Goal: Navigation & Orientation: Find specific page/section

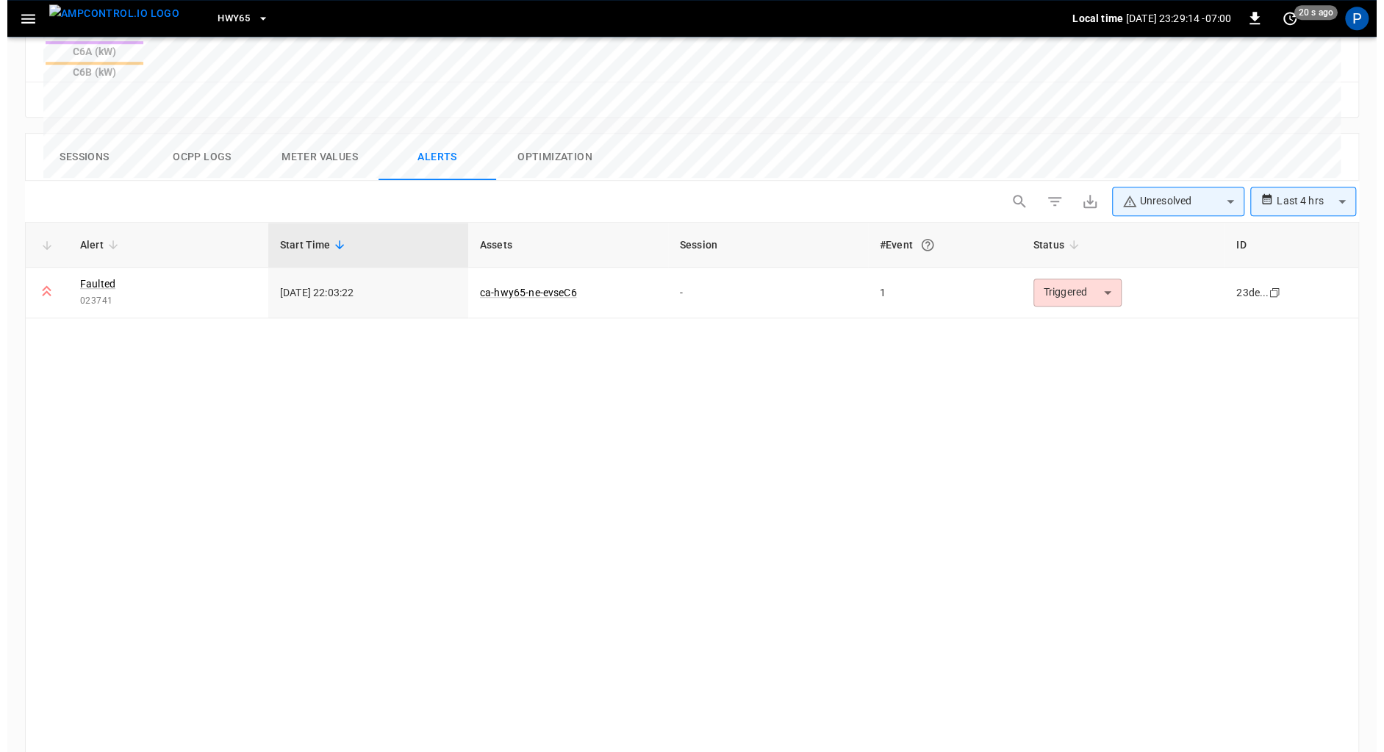
scroll to position [679, 0]
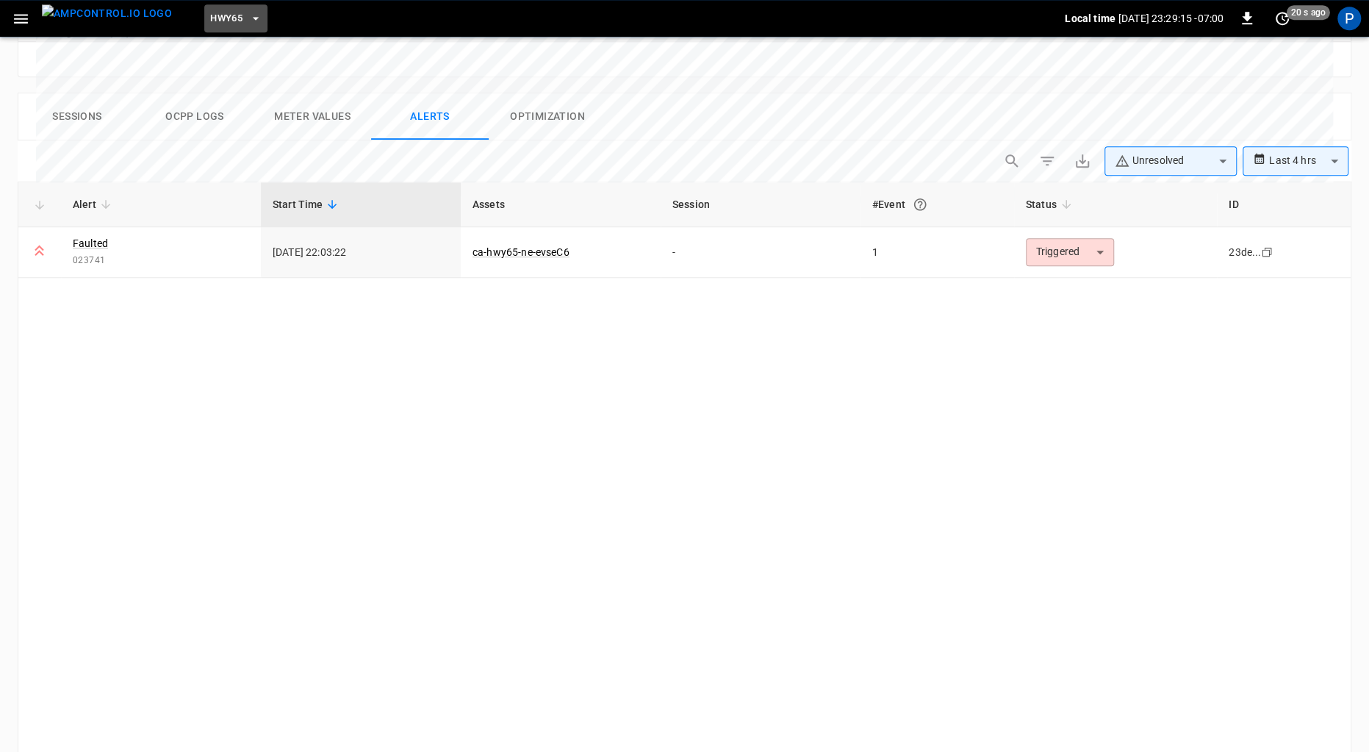
click at [213, 21] on span "HWY65" at bounding box center [226, 18] width 32 height 17
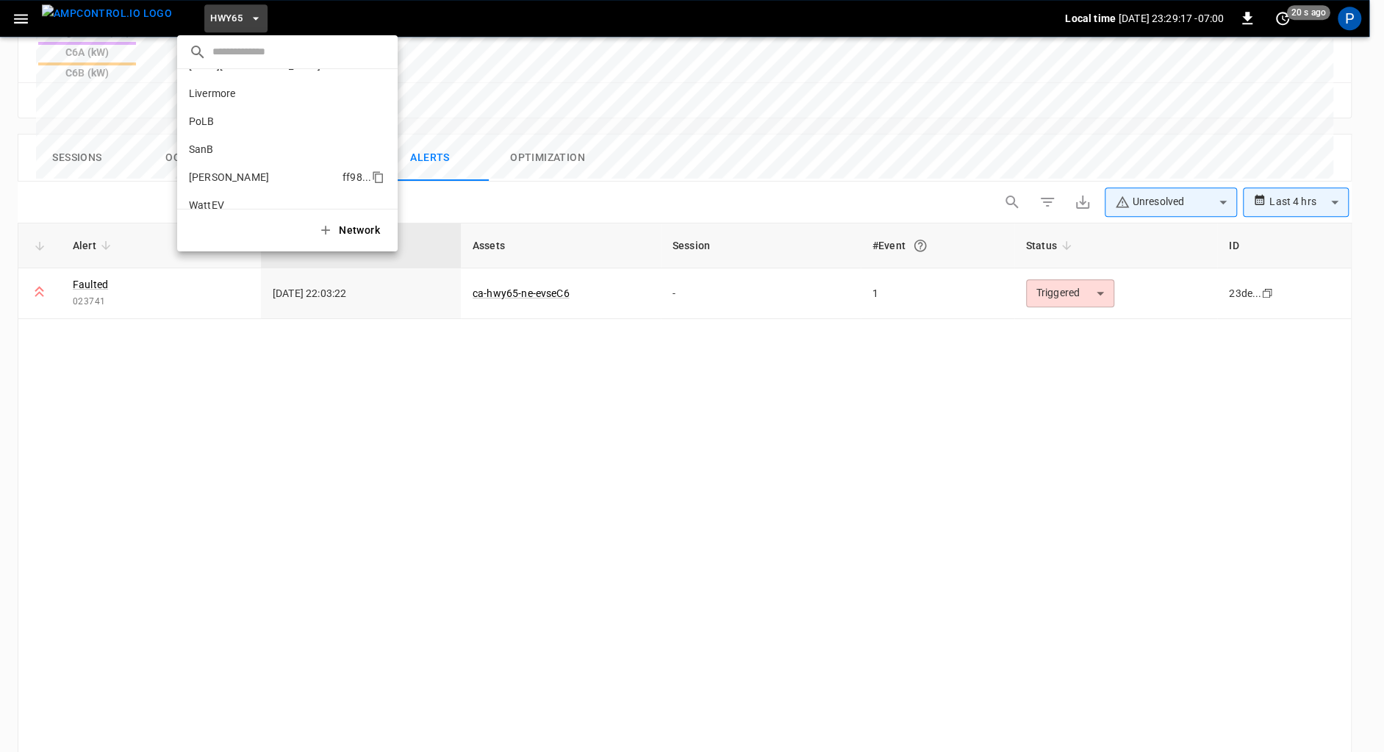
scroll to position [123, 0]
click at [210, 127] on p "SanB" at bounding box center [260, 133] width 143 height 15
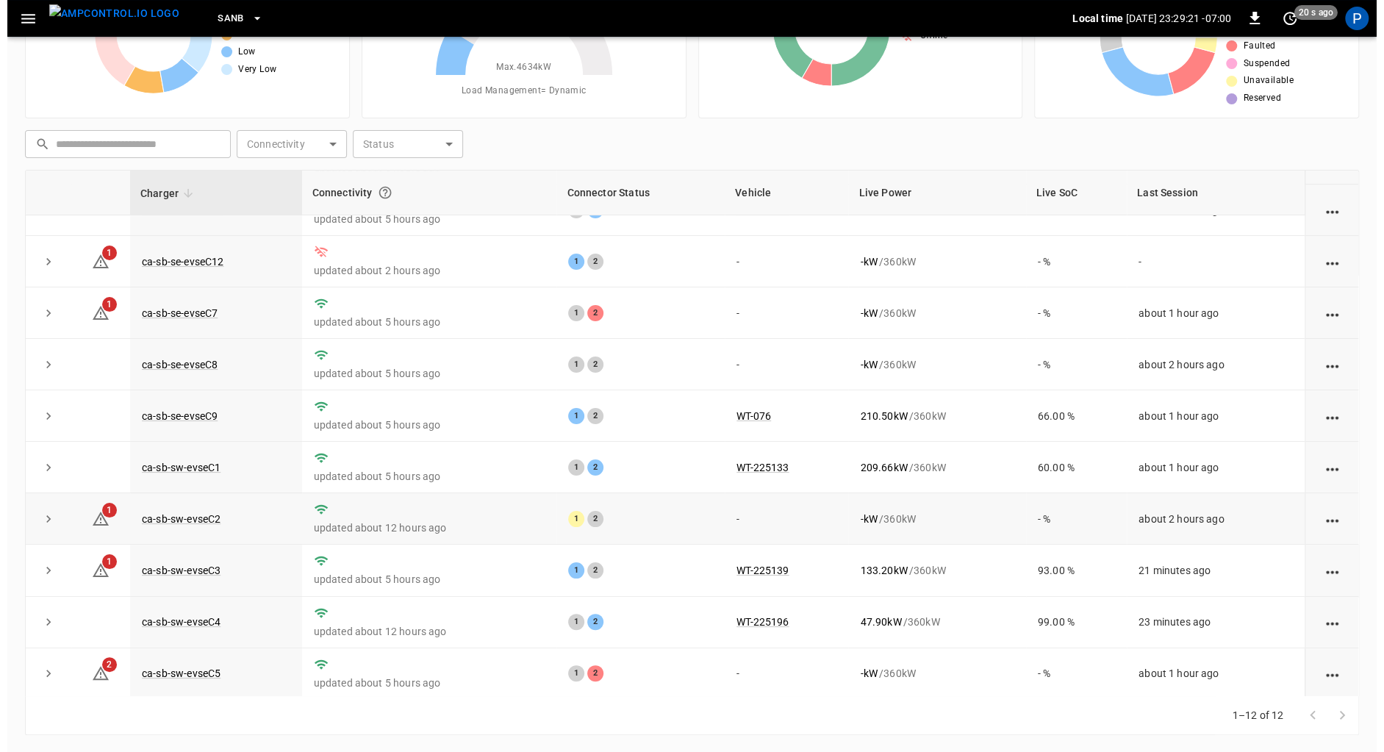
scroll to position [137, 0]
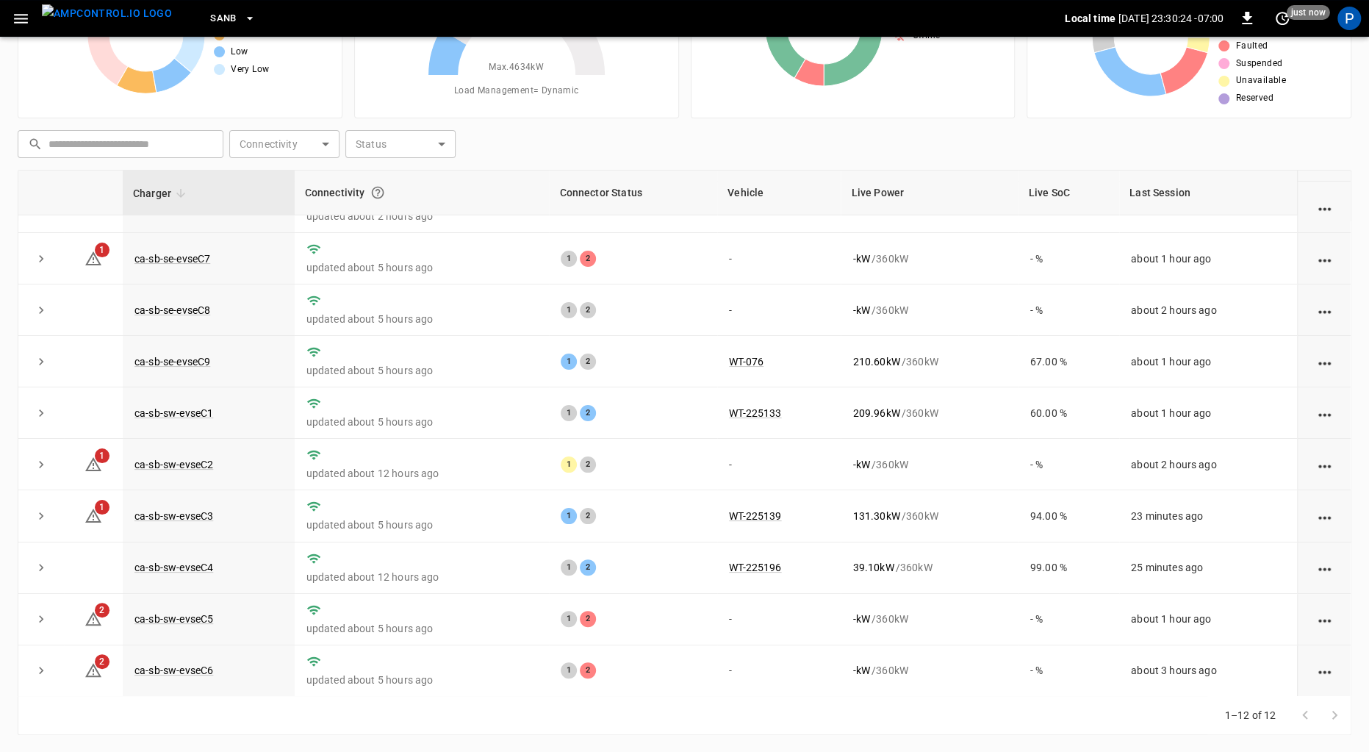
click at [209, 15] on button "SanB" at bounding box center [232, 18] width 57 height 29
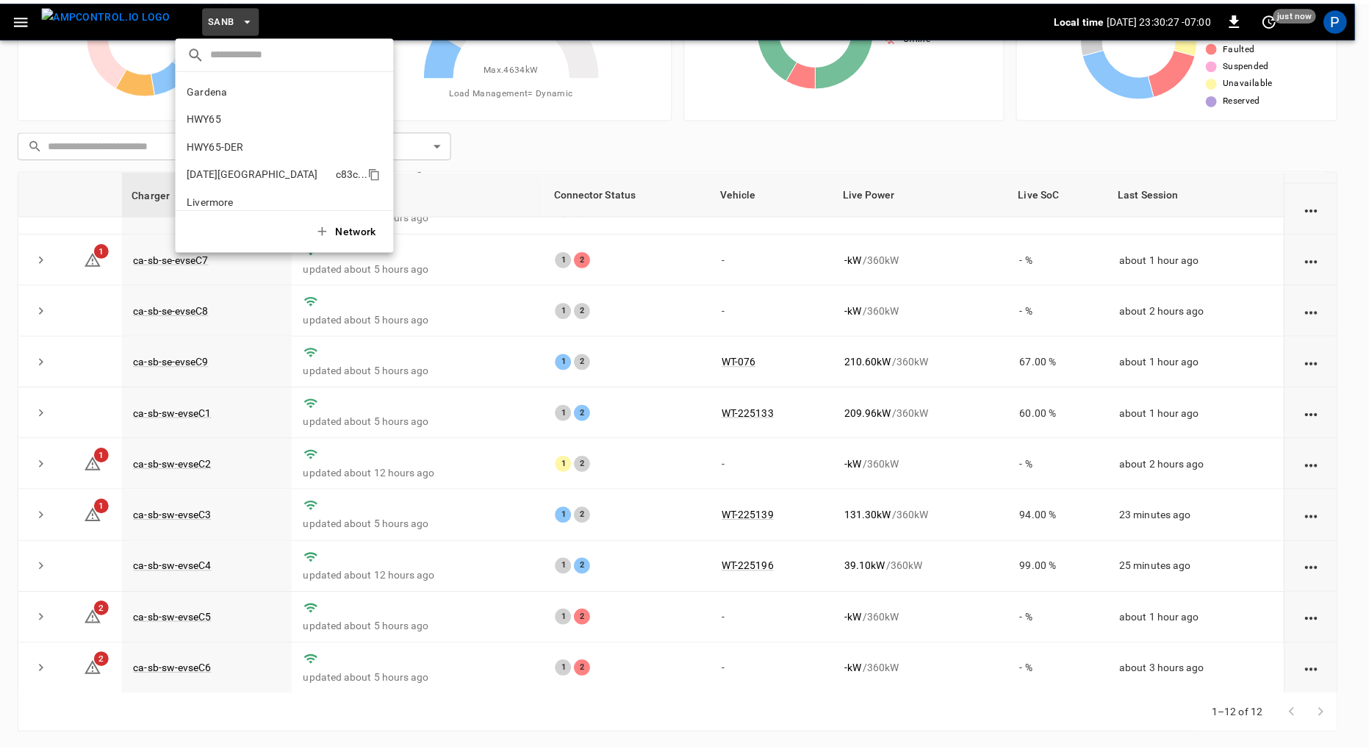
scroll to position [1, 0]
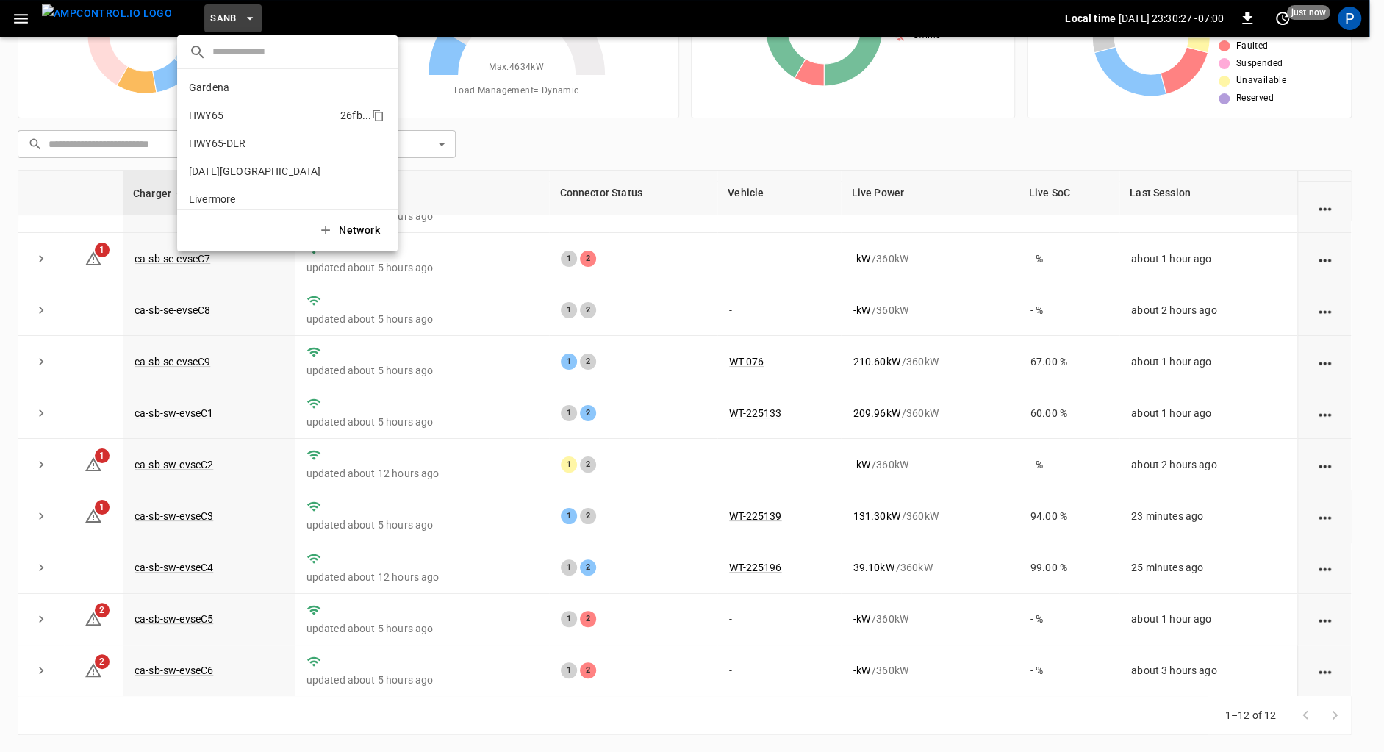
click at [256, 118] on p "HWY65" at bounding box center [262, 115] width 146 height 15
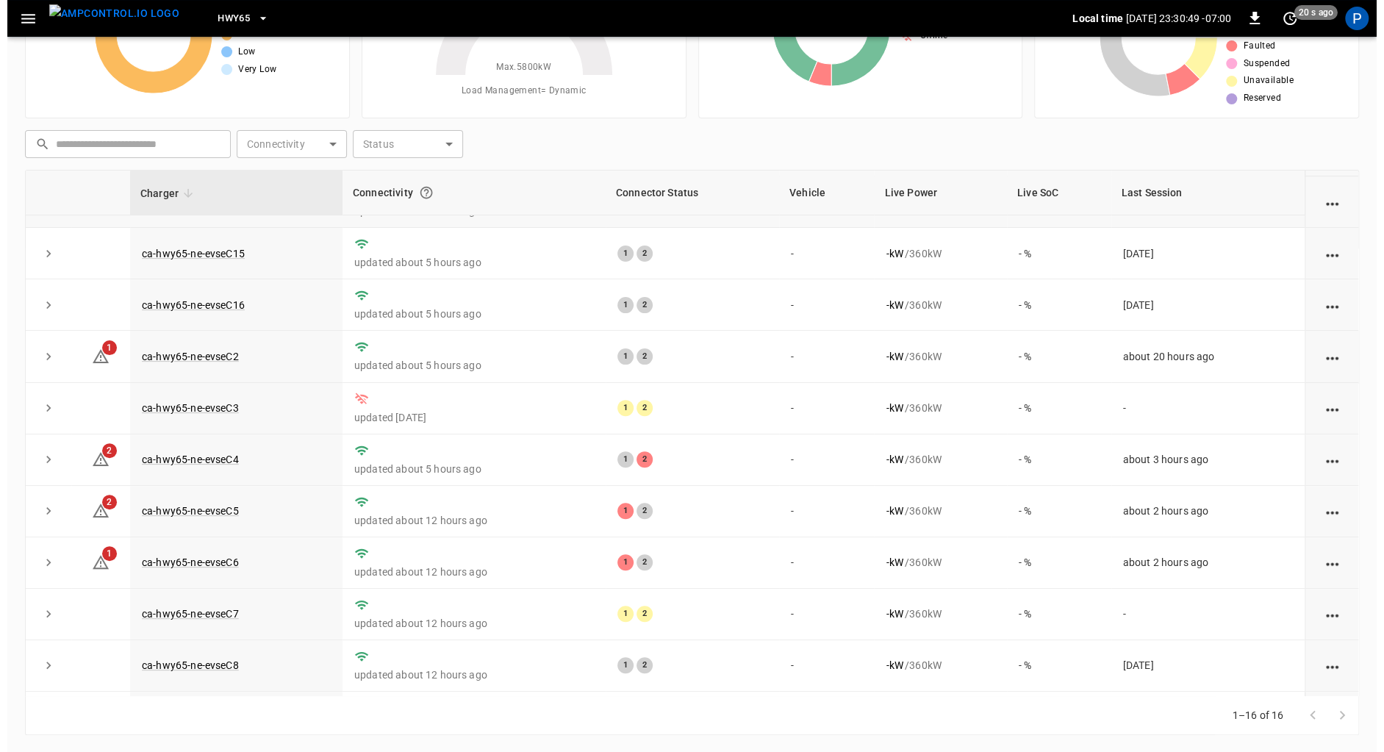
scroll to position [342, 0]
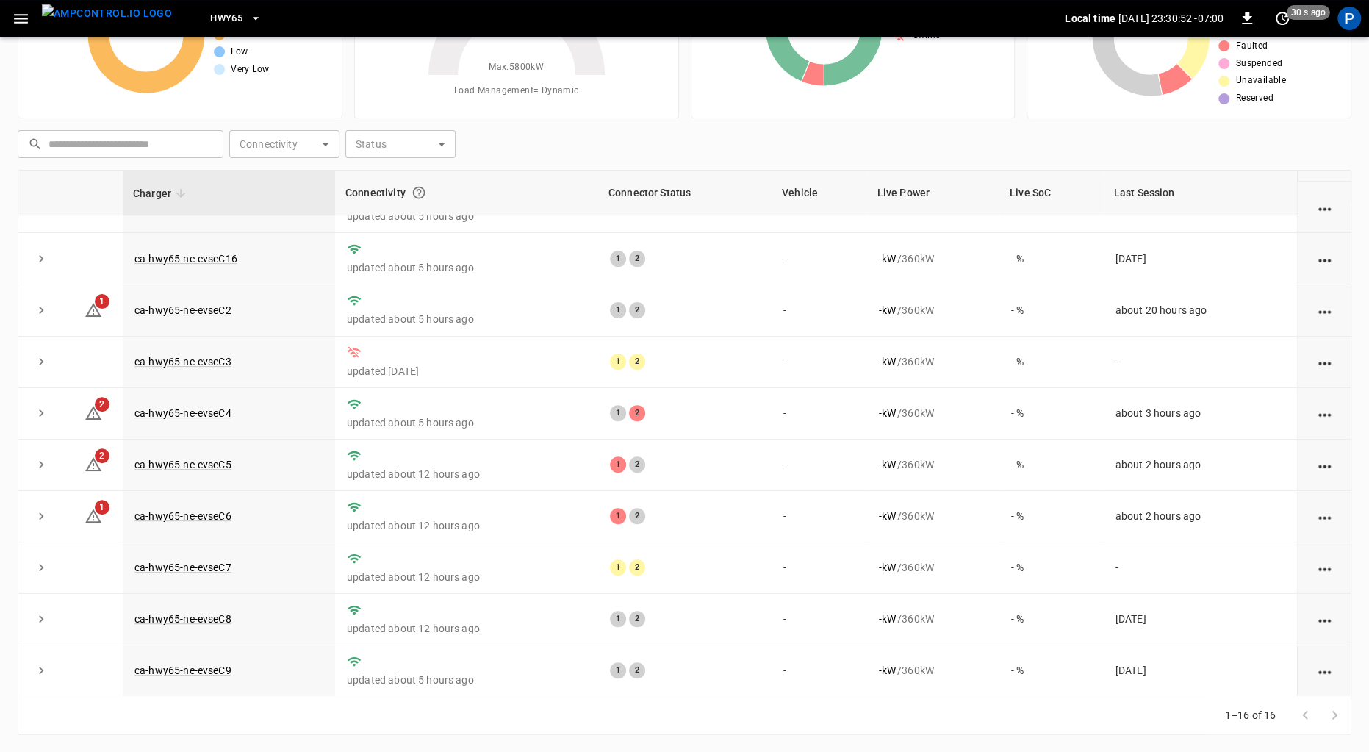
click at [215, 14] on span "HWY65" at bounding box center [226, 18] width 32 height 17
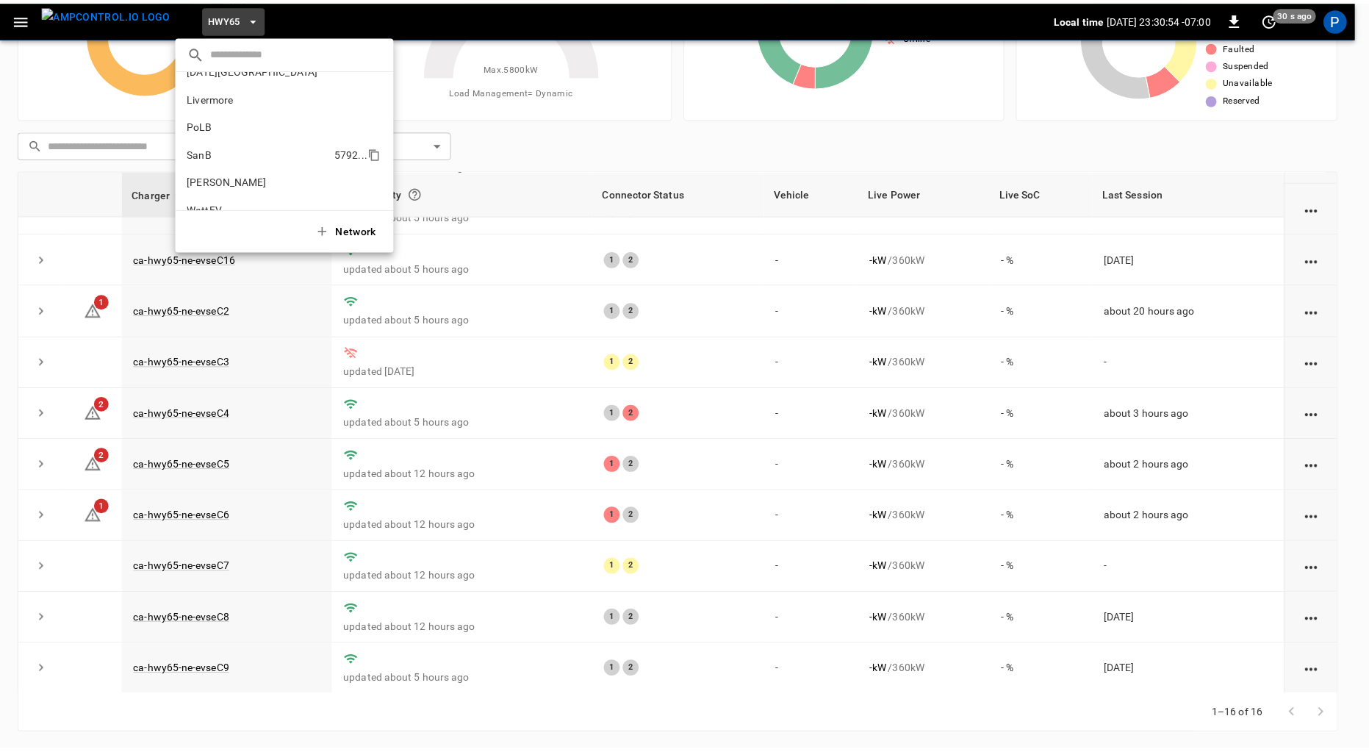
scroll to position [123, 0]
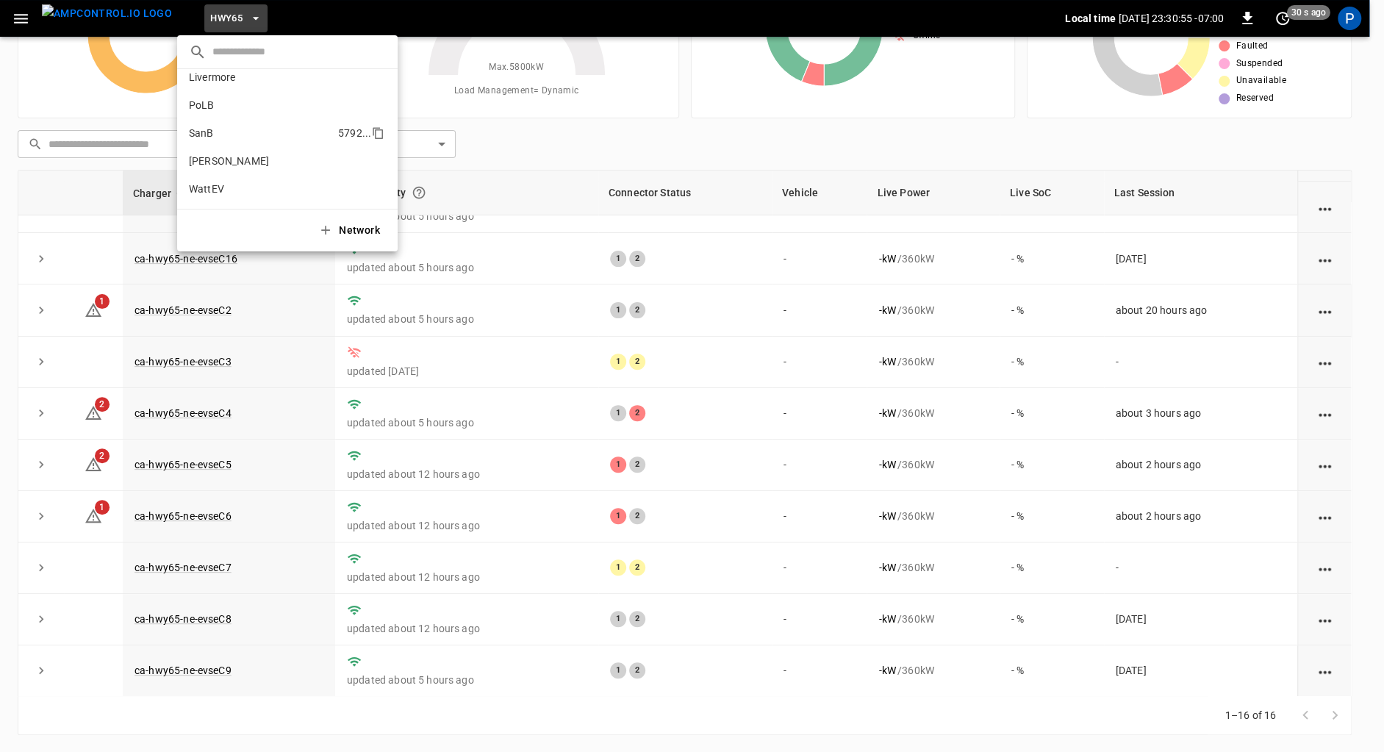
drag, startPoint x: 226, startPoint y: 132, endPoint x: 257, endPoint y: 163, distance: 44.2
click at [226, 132] on p "SanB" at bounding box center [260, 133] width 143 height 15
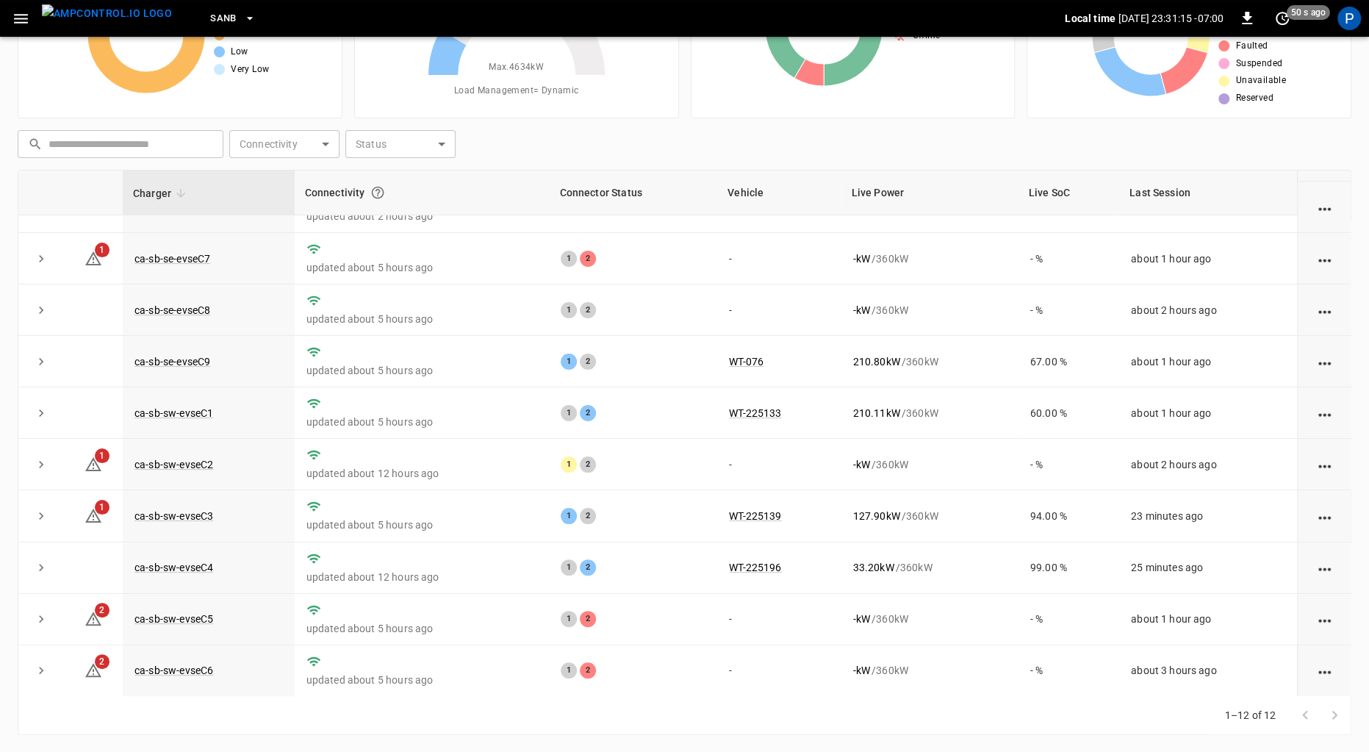
click at [211, 17] on button "SanB" at bounding box center [232, 18] width 57 height 29
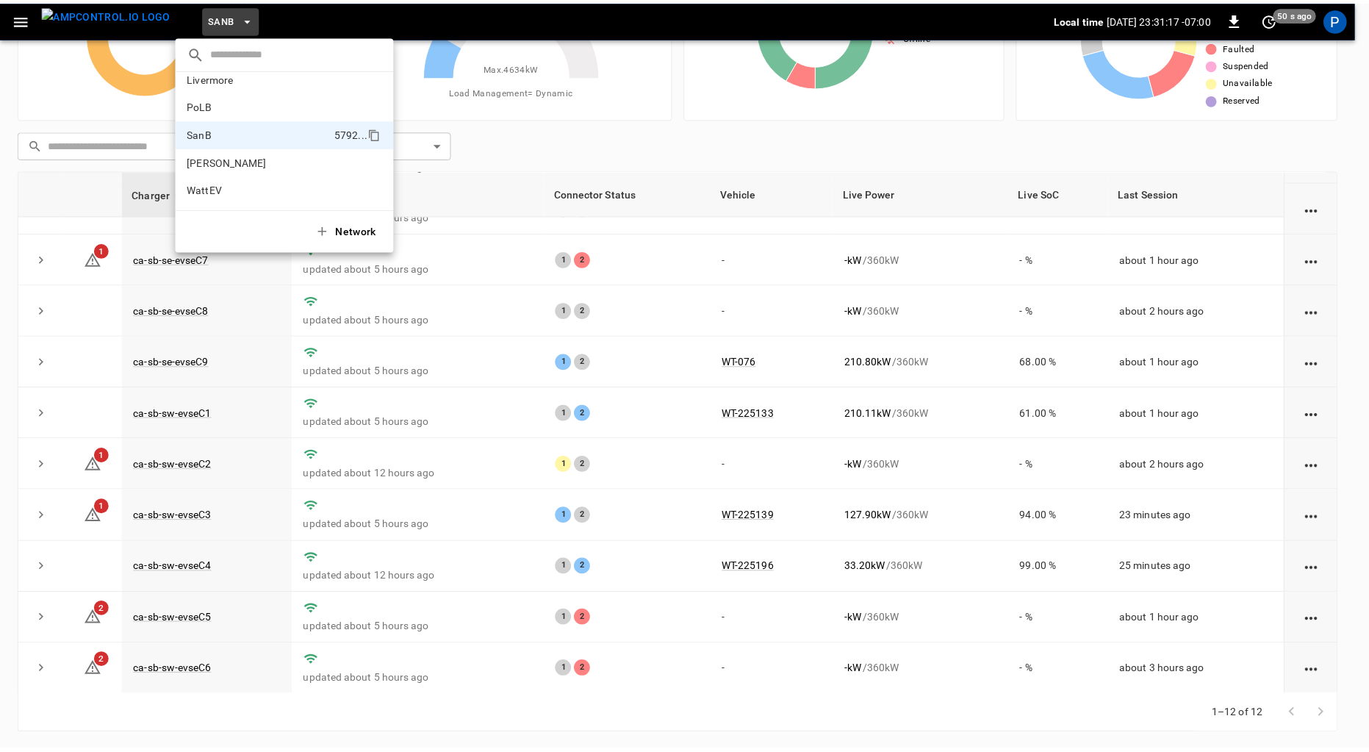
scroll to position [0, 0]
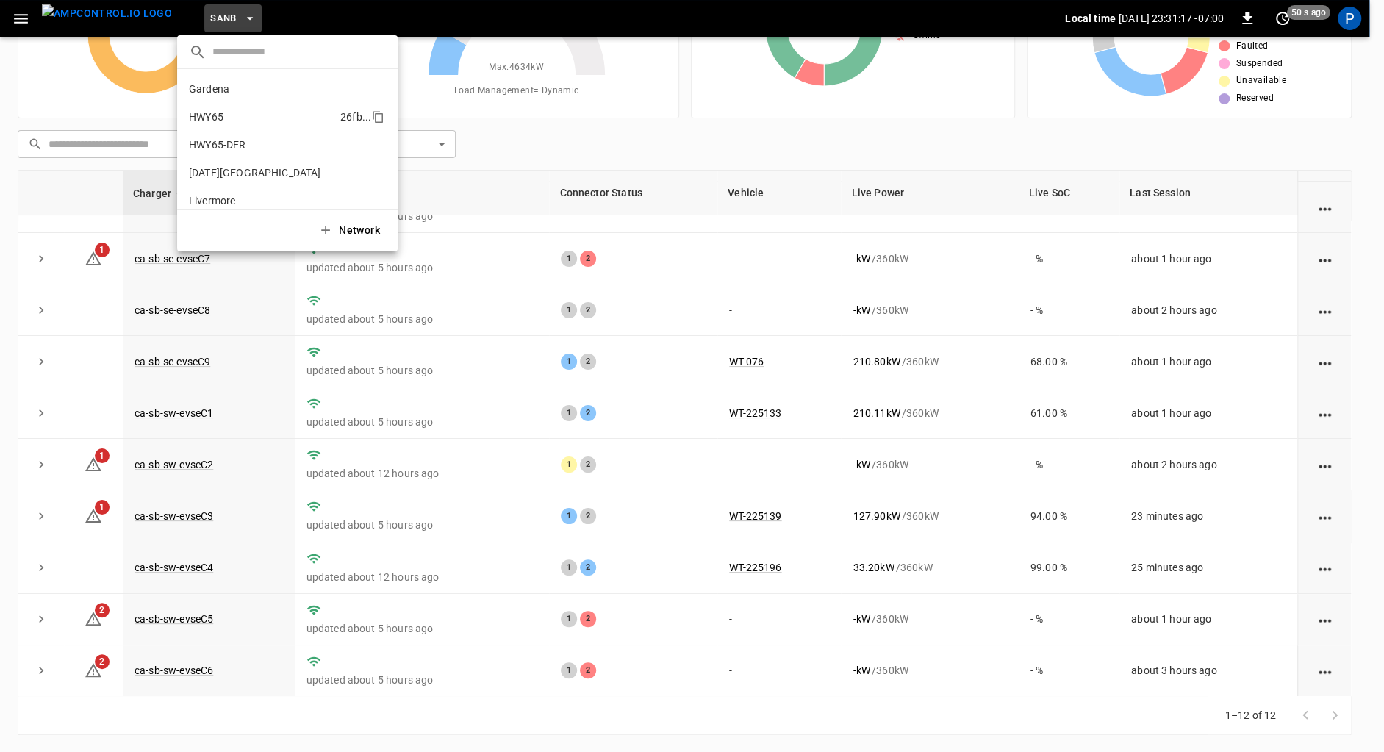
click at [269, 121] on p "HWY65" at bounding box center [262, 116] width 146 height 15
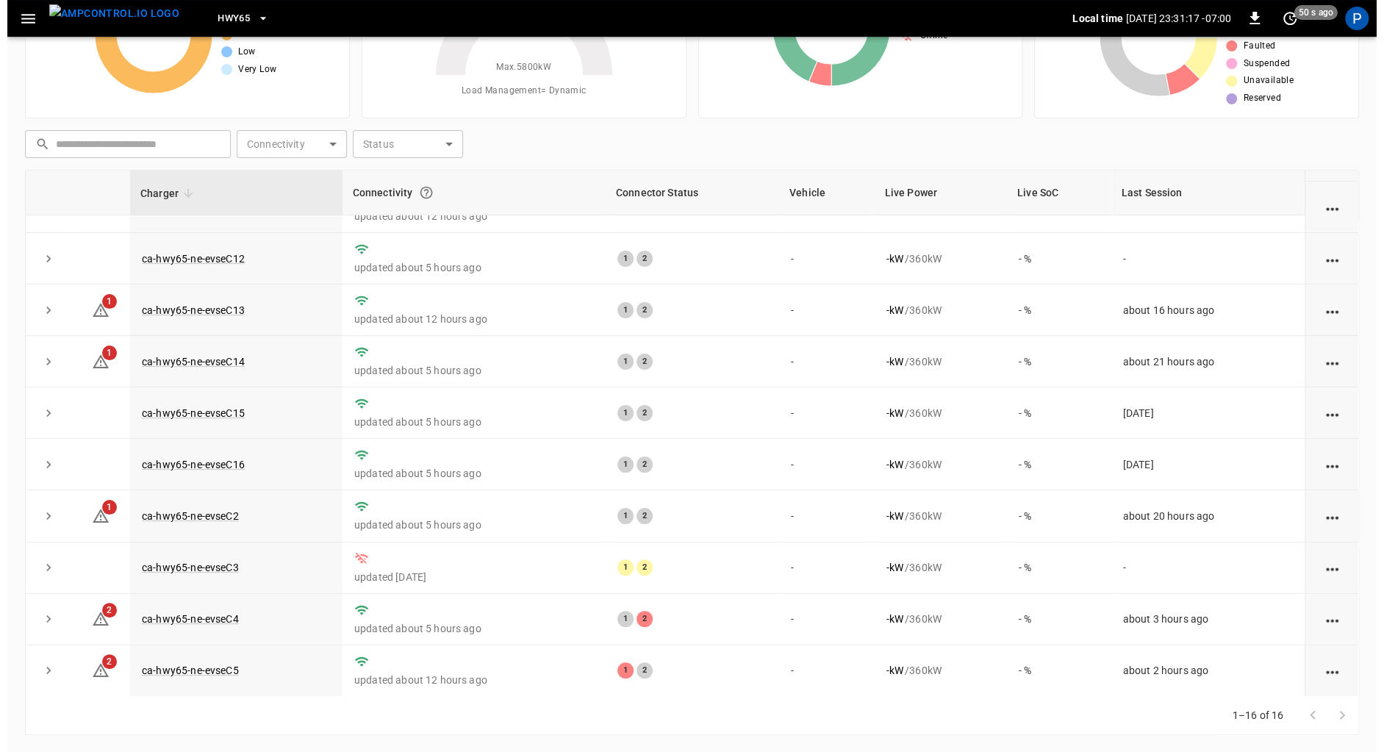
scroll to position [342, 0]
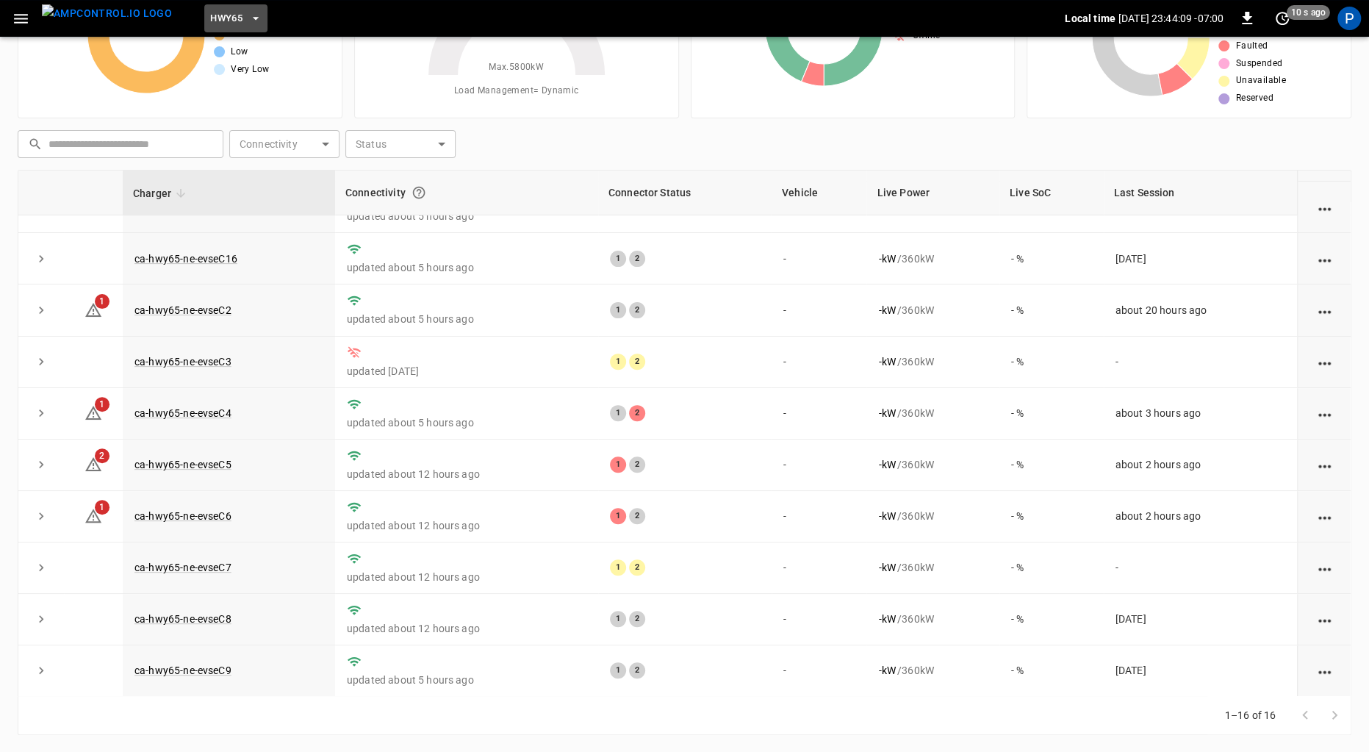
click at [210, 22] on span "HWY65" at bounding box center [226, 18] width 32 height 17
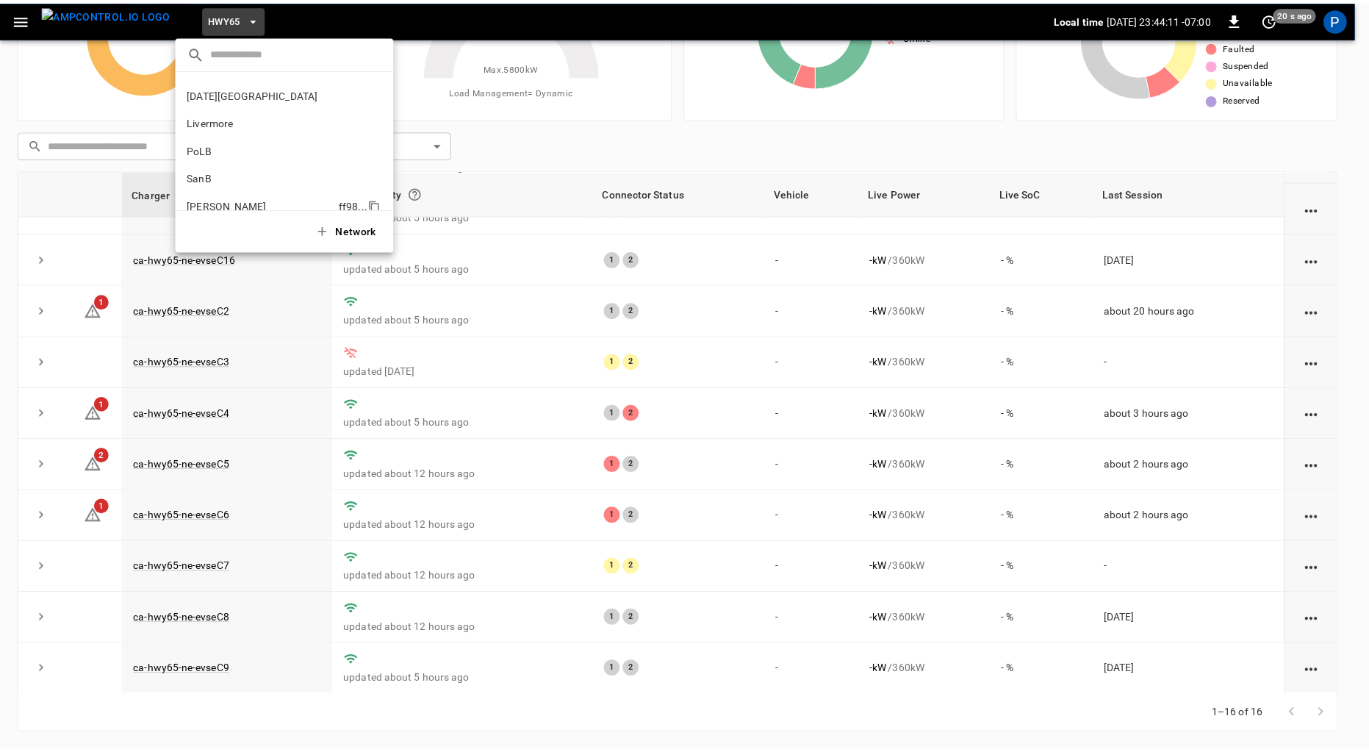
scroll to position [123, 0]
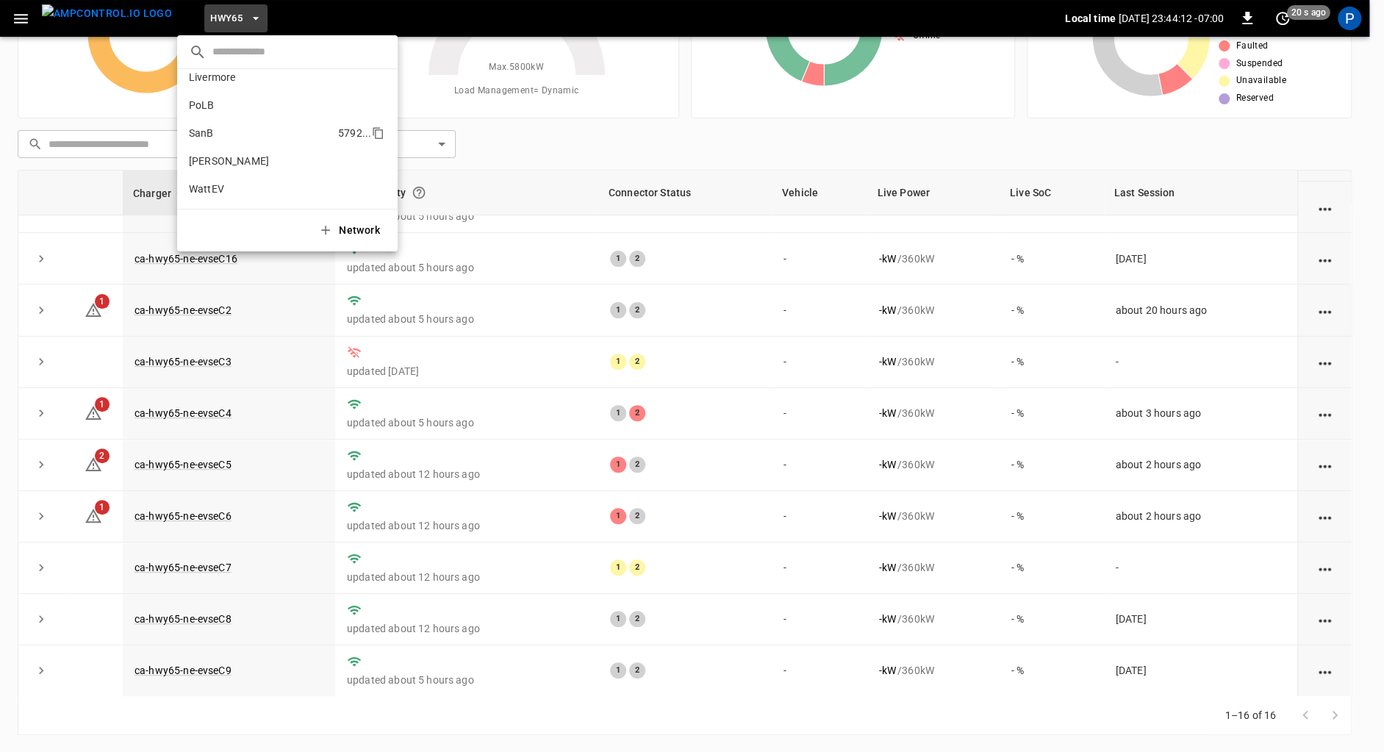
click at [234, 124] on li "SanB 5792 ..." at bounding box center [287, 133] width 220 height 28
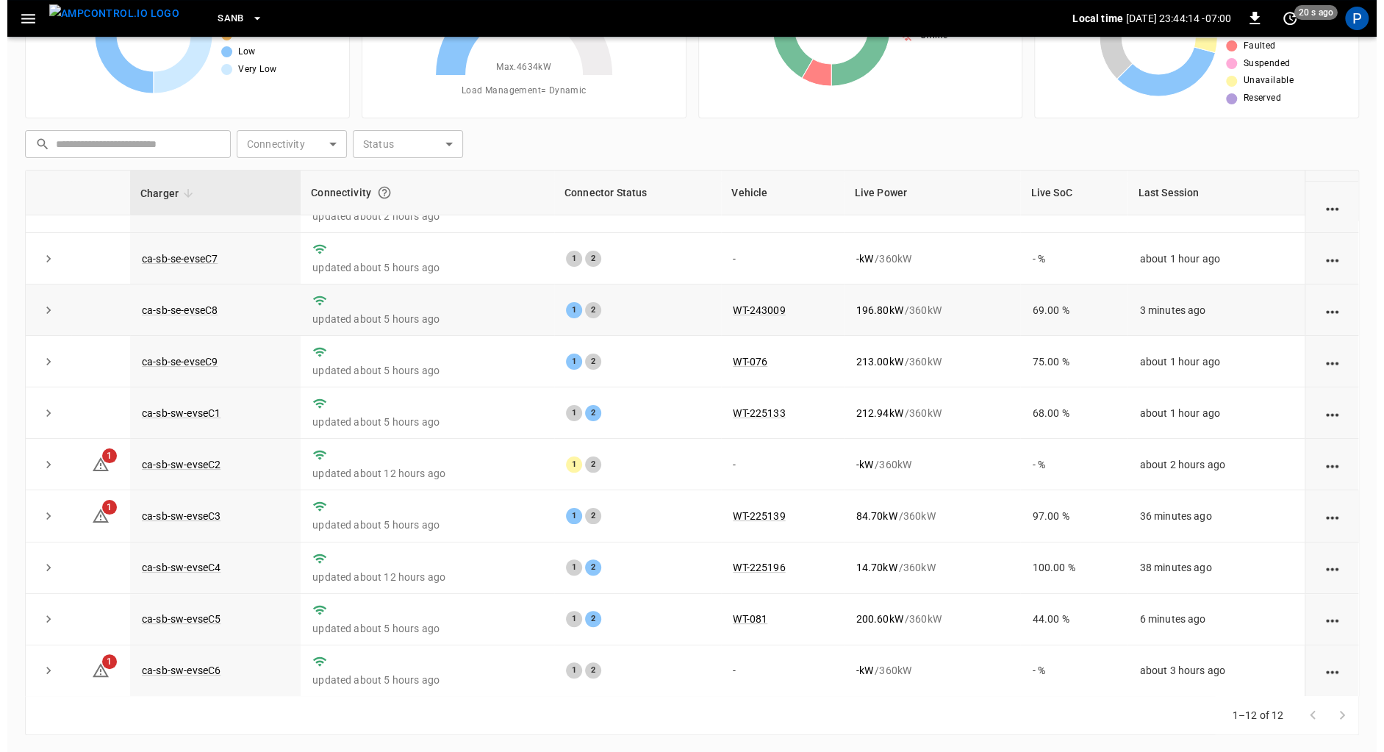
scroll to position [135, 0]
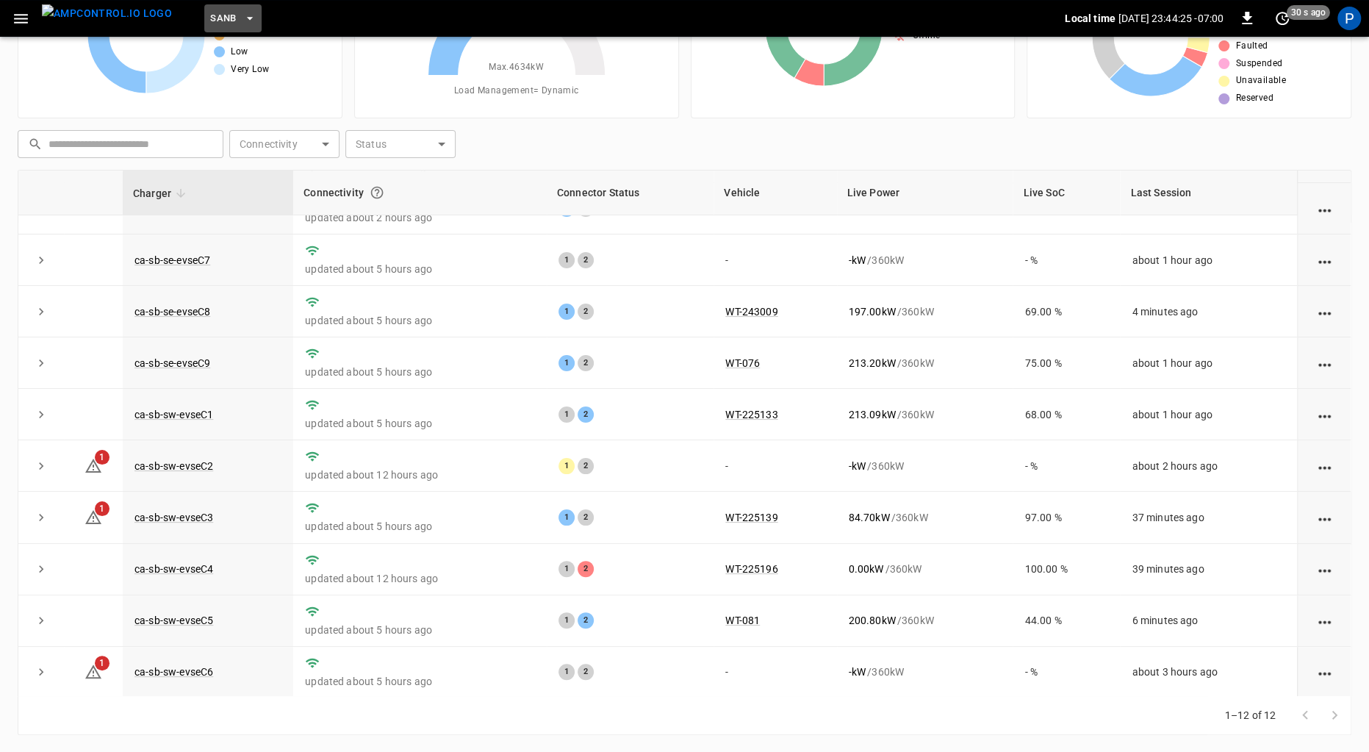
click at [210, 10] on span "SanB" at bounding box center [223, 18] width 26 height 17
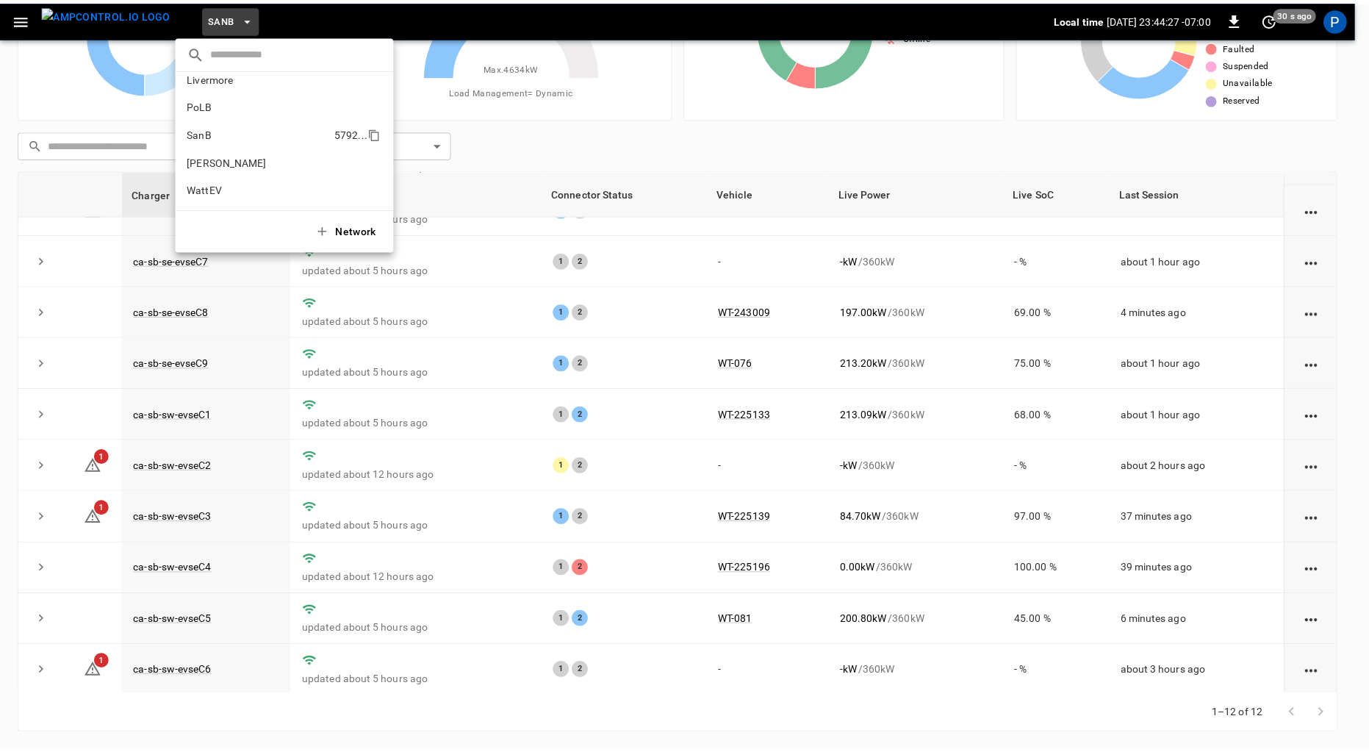
scroll to position [0, 0]
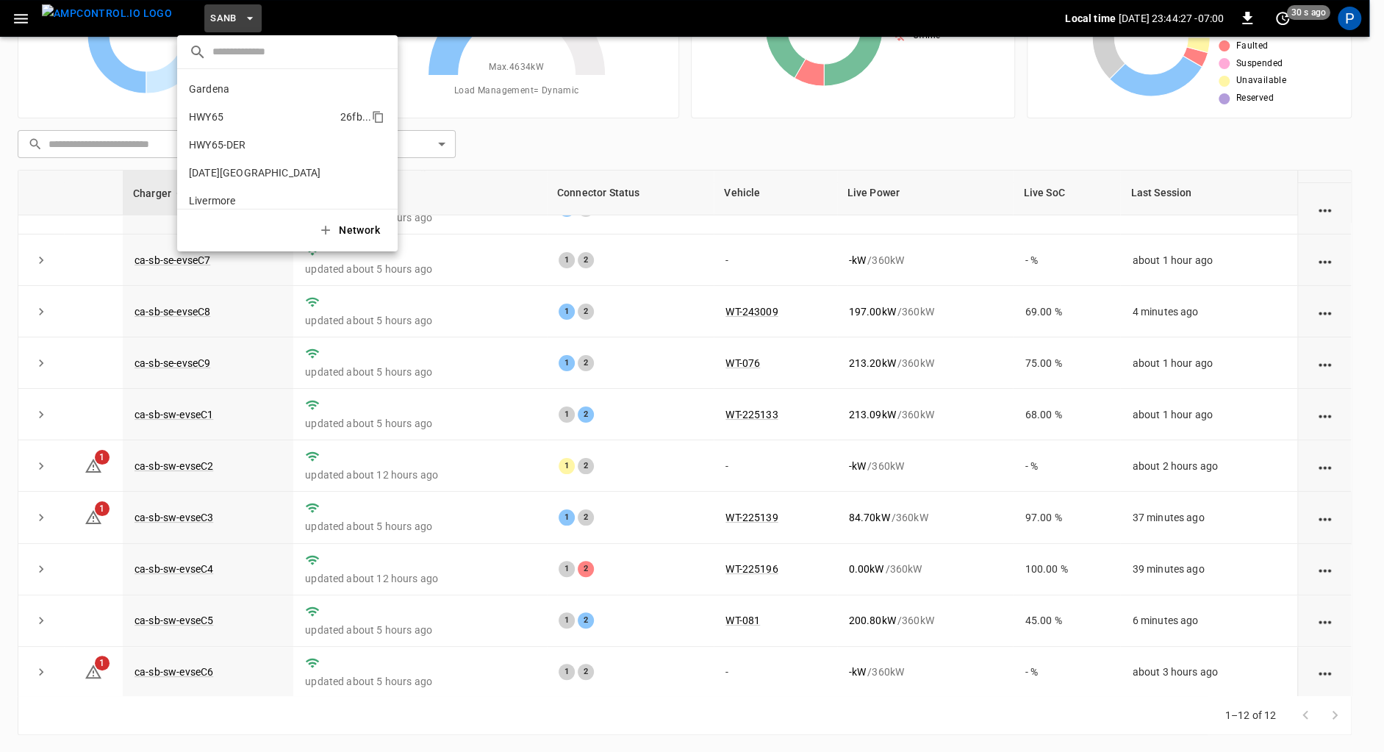
click at [242, 114] on p "HWY65" at bounding box center [262, 116] width 146 height 15
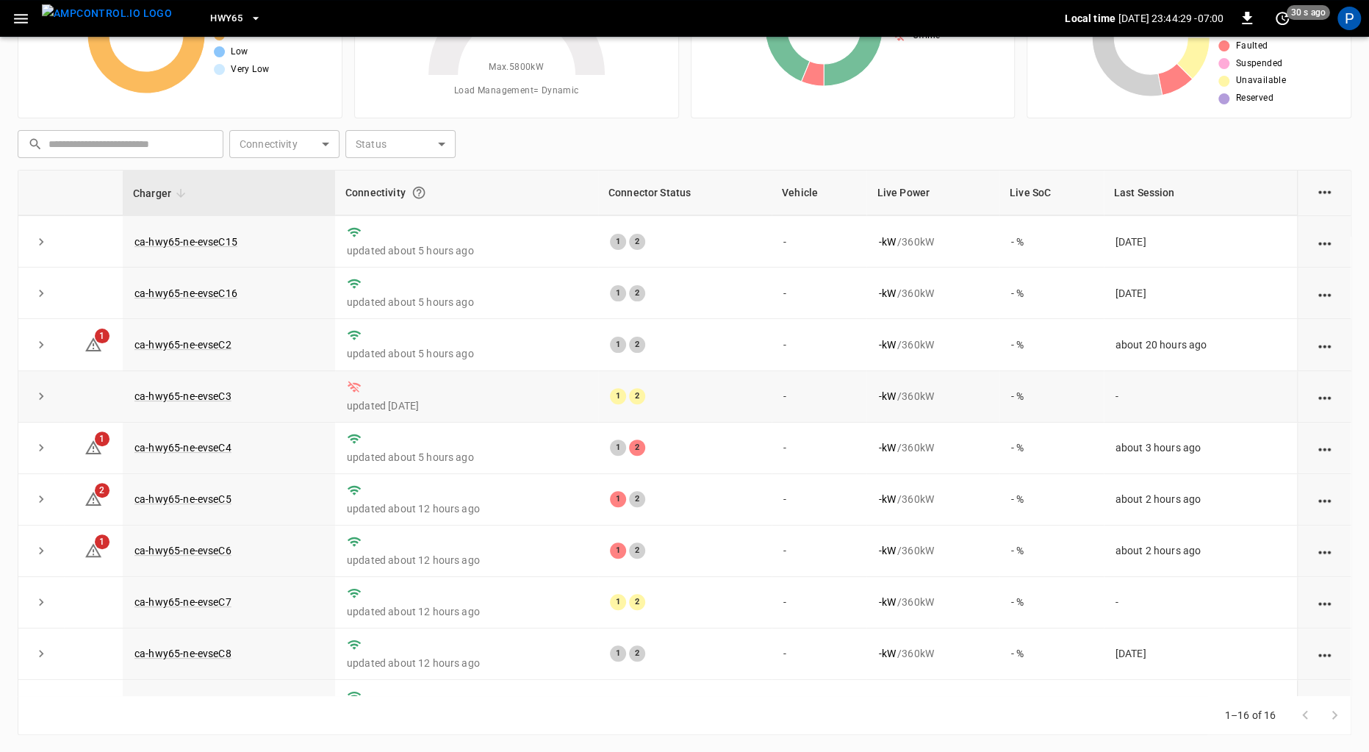
scroll to position [310, 0]
